Goal: Entertainment & Leisure: Consume media (video, audio)

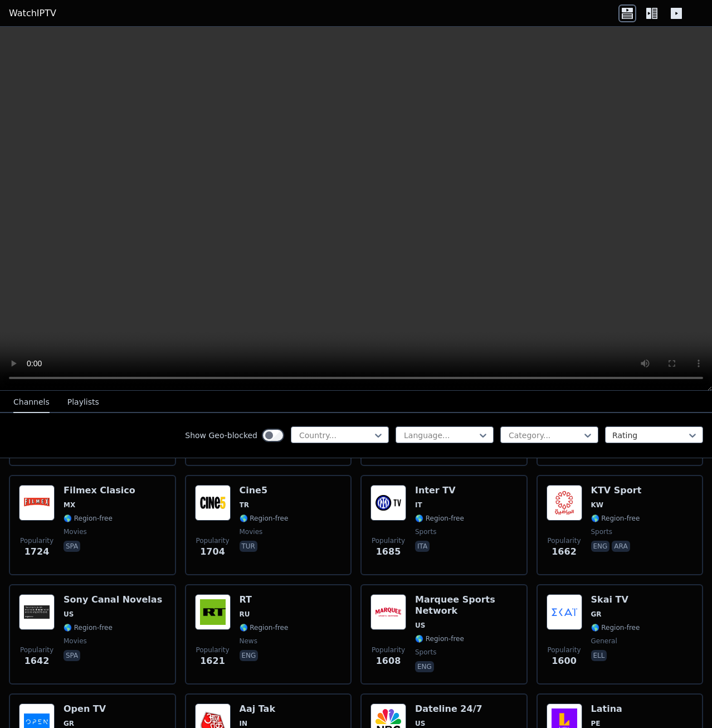
scroll to position [1123, 0]
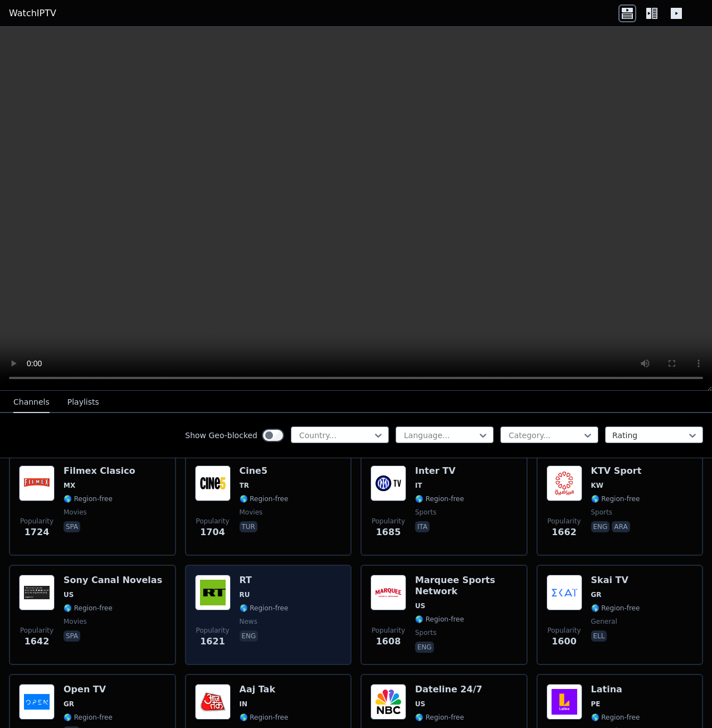
click at [290, 582] on div "Popularity 1621 RT RU 🌎 Region-free news eng" at bounding box center [268, 614] width 147 height 80
click at [295, 602] on div "Popularity 1621 RT RU 🌎 Region-free news eng" at bounding box center [268, 614] width 147 height 80
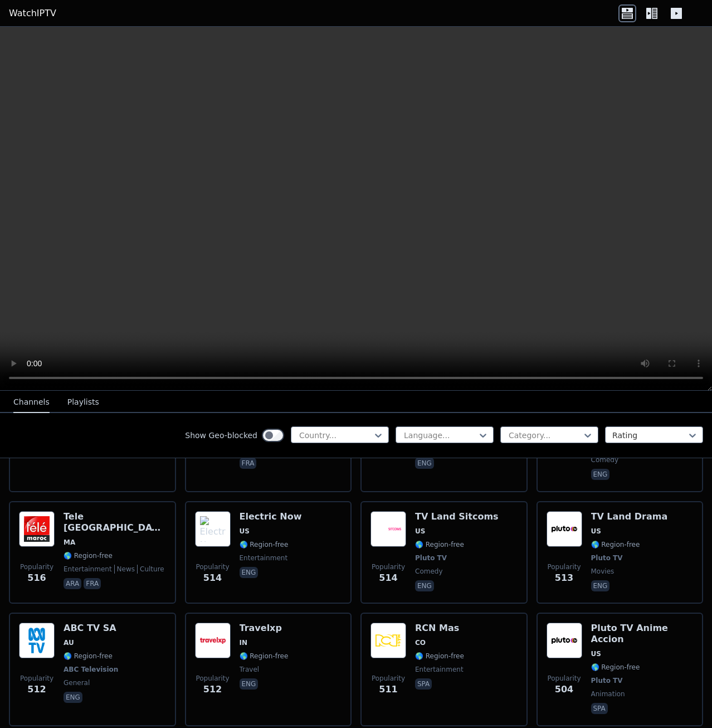
scroll to position [5587, 0]
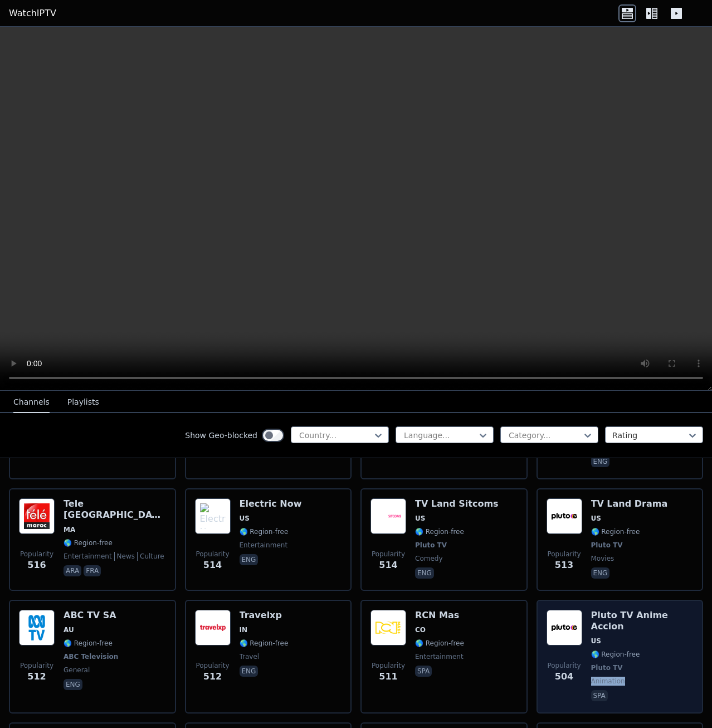
drag, startPoint x: 645, startPoint y: 583, endPoint x: 651, endPoint y: 601, distance: 18.9
click at [651, 663] on span "Pluto TV" at bounding box center [642, 667] width 103 height 9
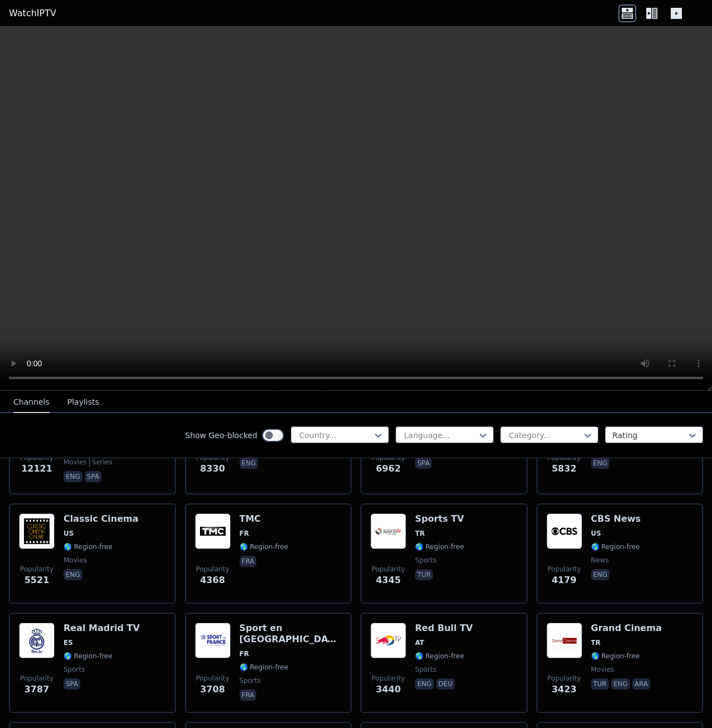
scroll to position [0, 0]
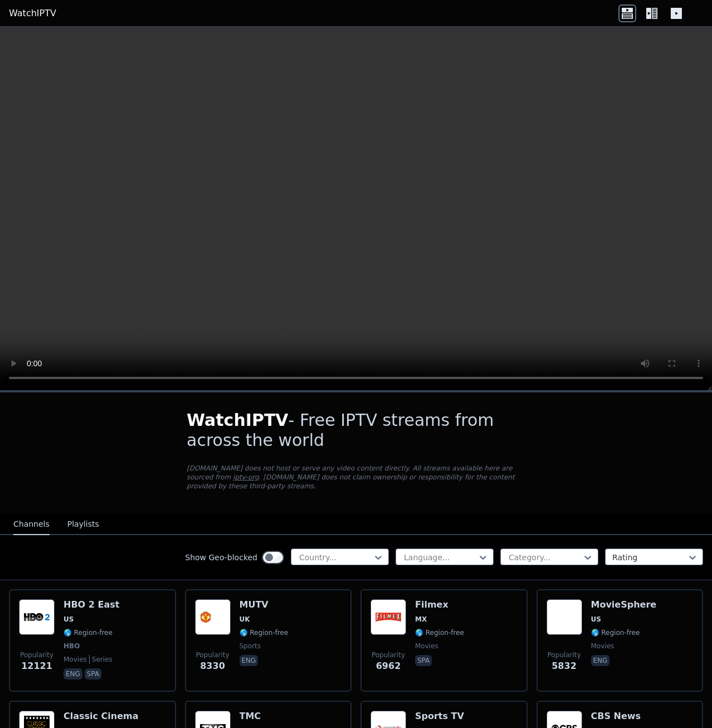
click at [84, 519] on button "Playlists" at bounding box center [83, 524] width 32 height 21
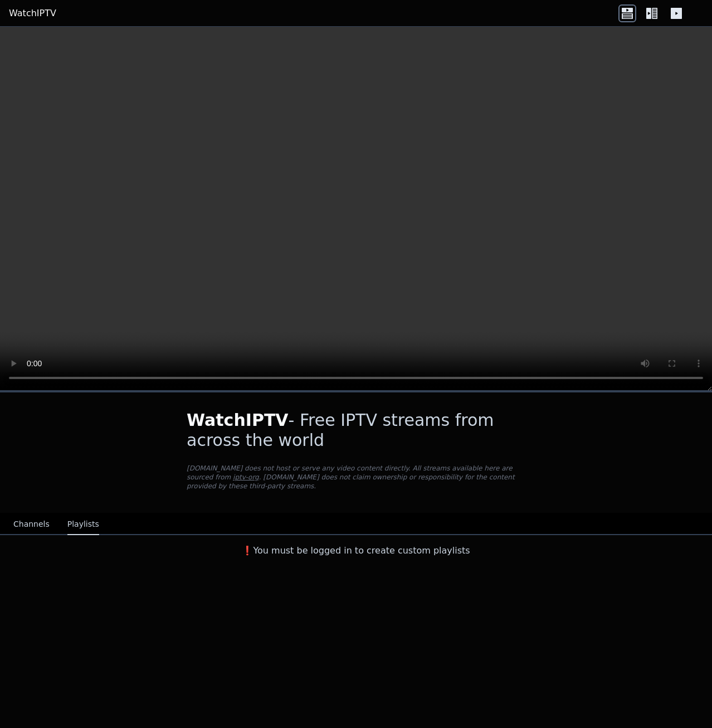
click at [29, 516] on button "Channels" at bounding box center [31, 524] width 36 height 21
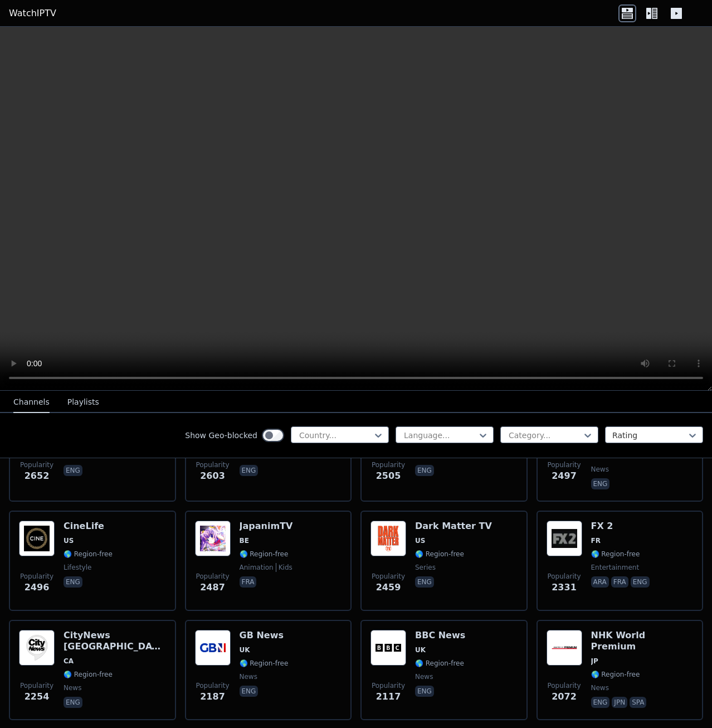
scroll to position [641, 0]
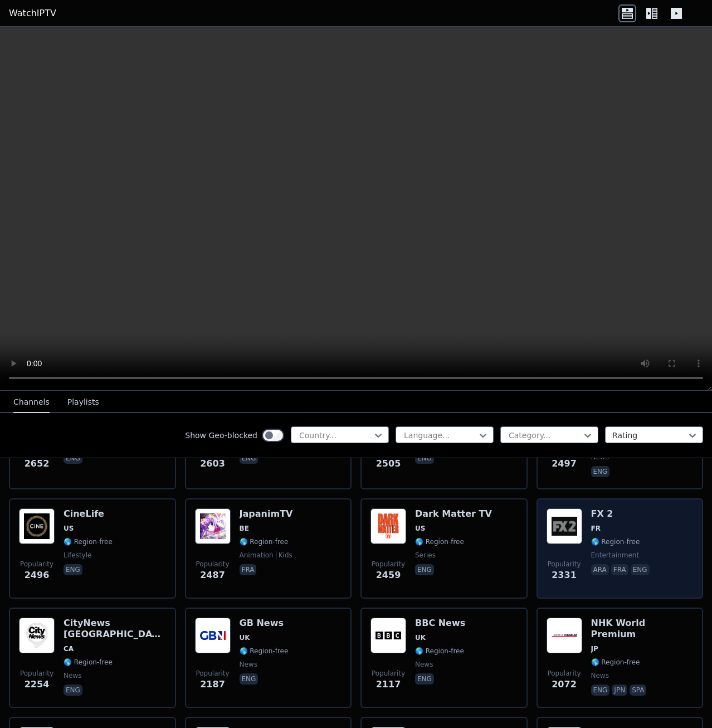
click at [628, 524] on span "FR" at bounding box center [621, 528] width 61 height 9
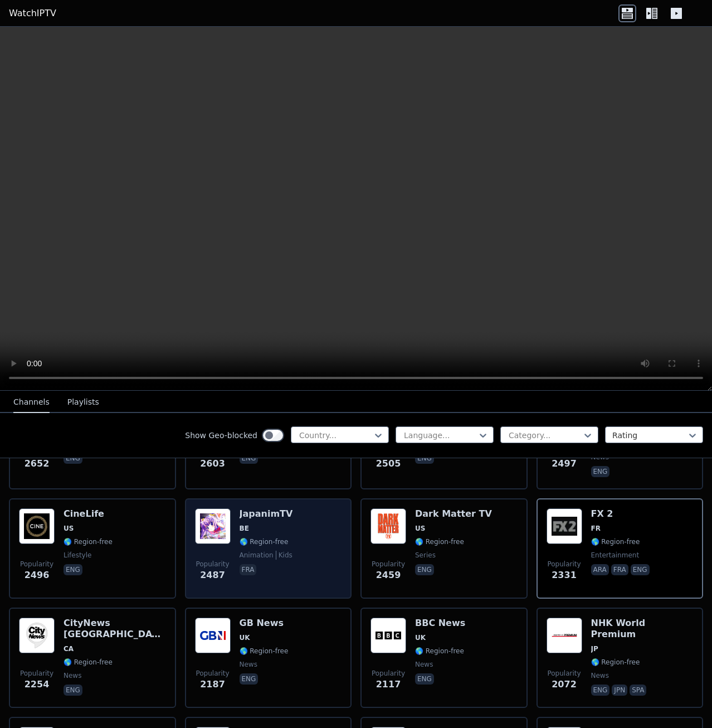
click at [300, 520] on div "Popularity 2487 JapanimTV BE 🌎 Region-free animation kids fra" at bounding box center [268, 548] width 147 height 80
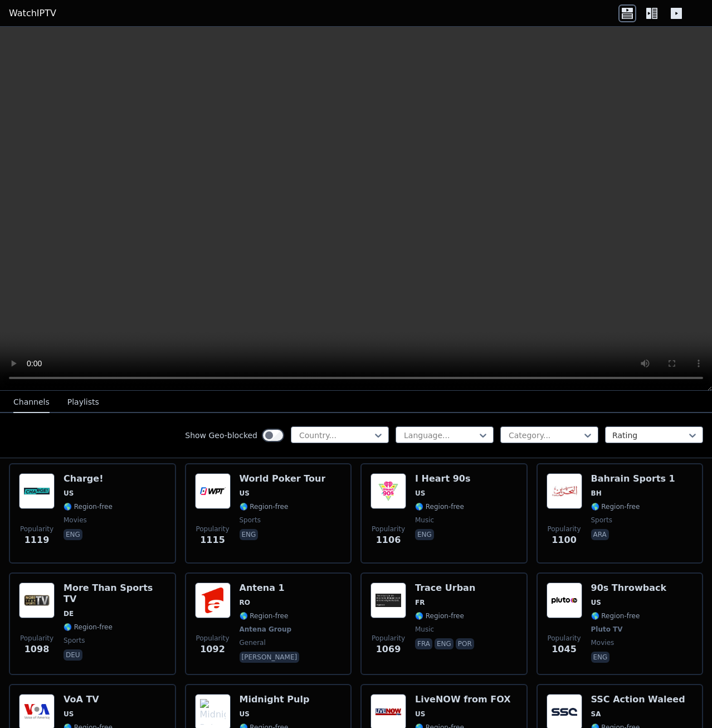
scroll to position [2096, 0]
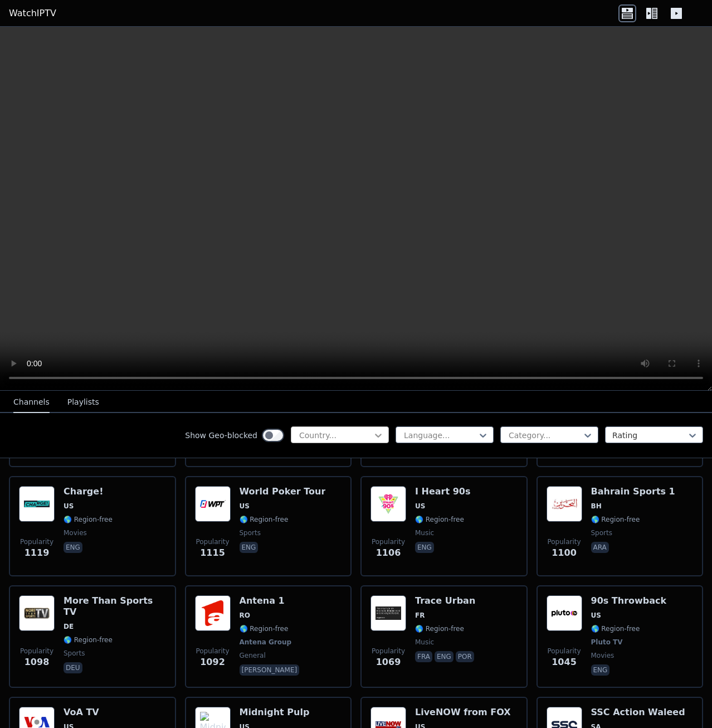
click at [383, 432] on icon at bounding box center [378, 435] width 11 height 11
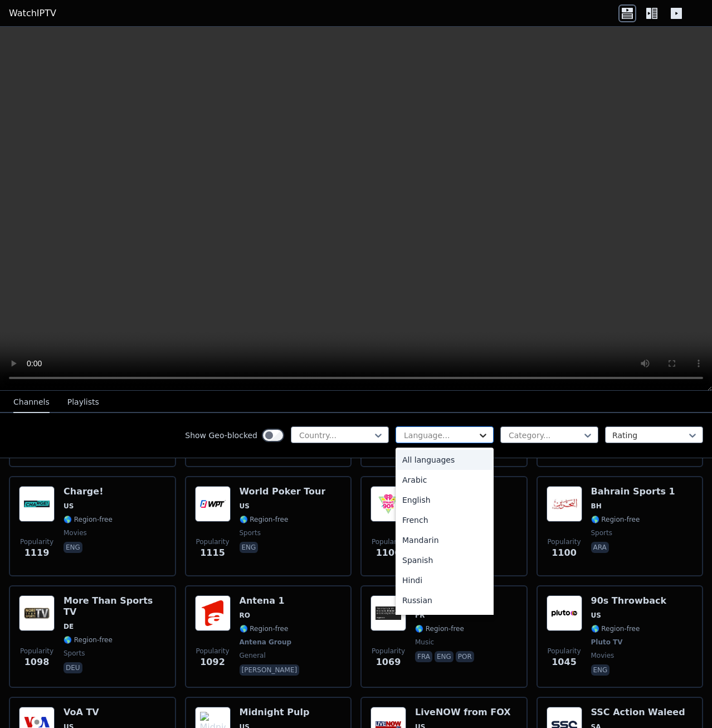
click at [484, 438] on icon at bounding box center [482, 435] width 11 height 11
click at [426, 499] on div "English" at bounding box center [445, 500] width 98 height 20
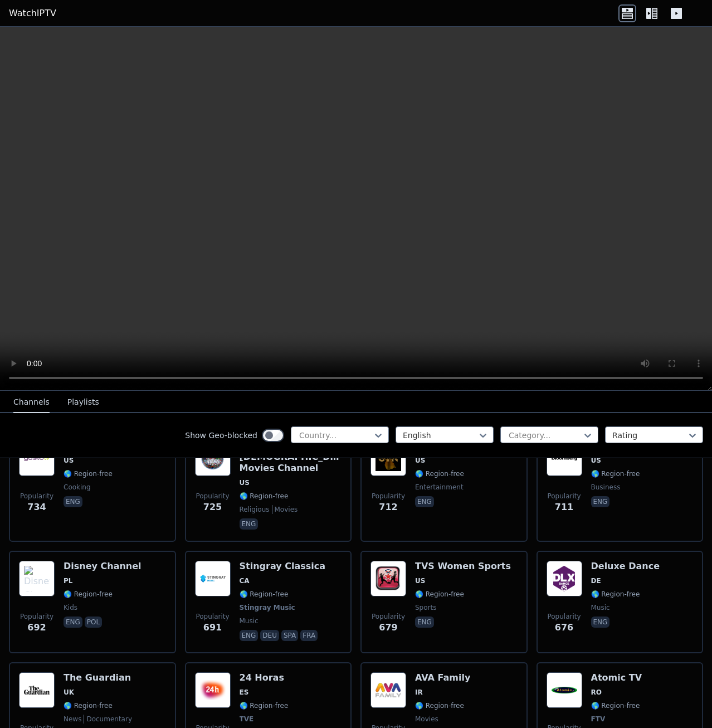
scroll to position [2166, 0]
